Goal: Find specific page/section: Find specific page/section

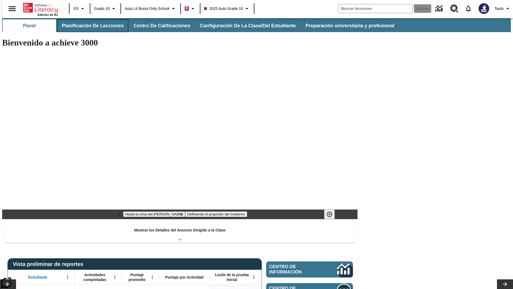
click at [89, 26] on button "Planificación de lecciones" at bounding box center [92, 25] width 71 height 13
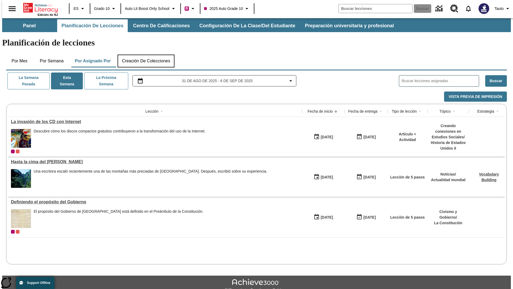
click at [146, 54] on button "Creación de colecciones" at bounding box center [146, 60] width 57 height 13
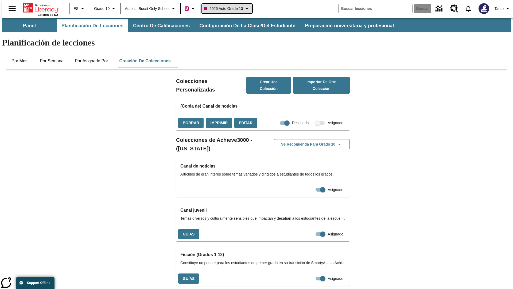
click at [229, 9] on span "2025 Auto Grade 10" at bounding box center [223, 9] width 39 height 6
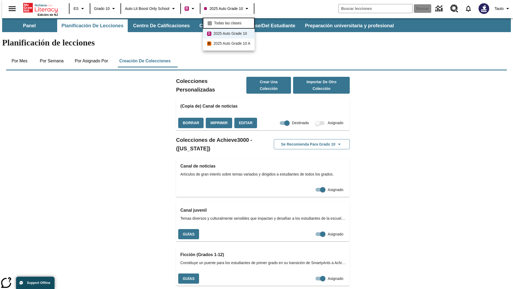
click at [229, 22] on span "Todas las clases" at bounding box center [228, 23] width 28 height 6
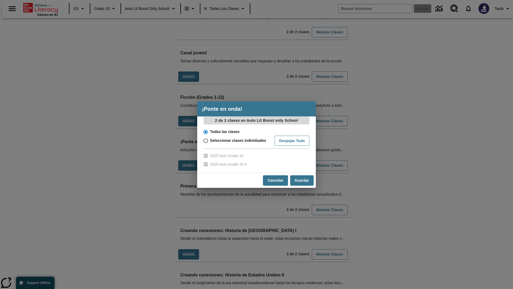
click at [205, 131] on input "Todas las clases" at bounding box center [205, 131] width 9 height 7
click at [275, 180] on button "Cancelar" at bounding box center [275, 180] width 25 height 10
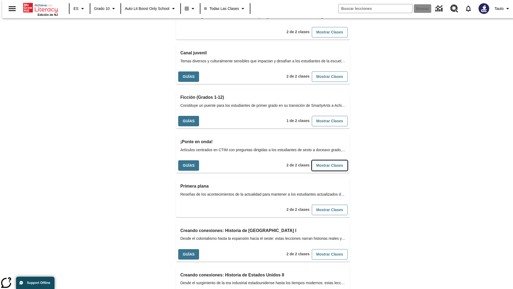
click at [321, 160] on button "Mostrar Clases" at bounding box center [330, 165] width 36 height 10
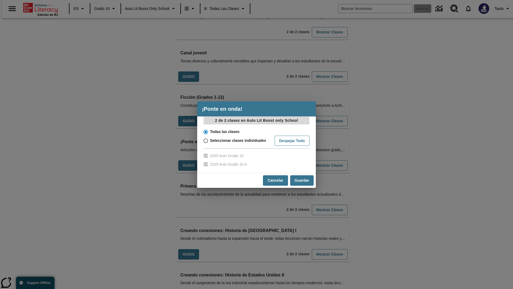
click at [205, 131] on input "Todas las clases" at bounding box center [205, 131] width 9 height 7
click at [302, 180] on button "Guardar" at bounding box center [302, 180] width 24 height 10
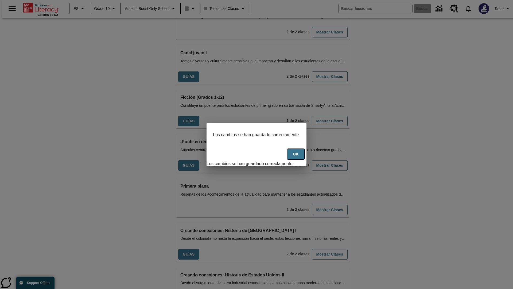
click at [298, 157] on button "OK" at bounding box center [295, 154] width 17 height 10
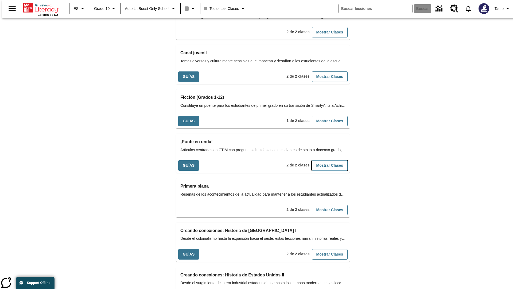
click at [321, 160] on button "Mostrar Clases" at bounding box center [330, 165] width 36 height 10
